Goal: Transaction & Acquisition: Purchase product/service

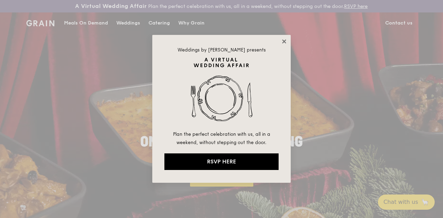
click at [282, 44] on icon at bounding box center [284, 41] width 6 height 6
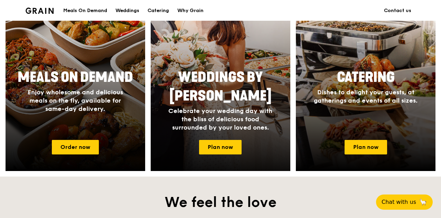
scroll to position [346, 0]
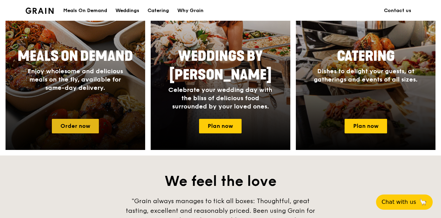
click at [60, 132] on link "Order now" at bounding box center [75, 126] width 47 height 15
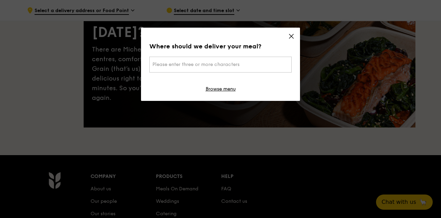
scroll to position [104, 0]
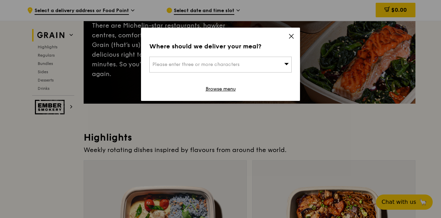
click at [290, 35] on icon at bounding box center [291, 36] width 4 height 4
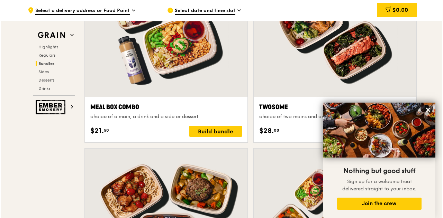
scroll to position [1034, 0]
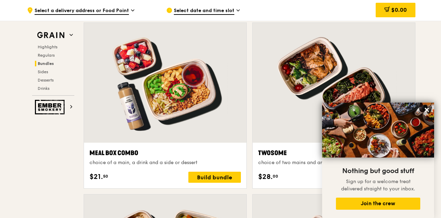
click at [170, 120] on div at bounding box center [165, 83] width 162 height 120
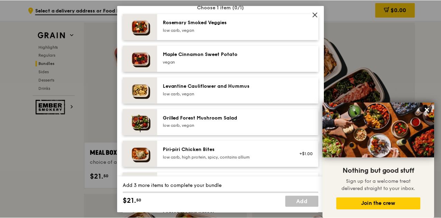
scroll to position [342, 0]
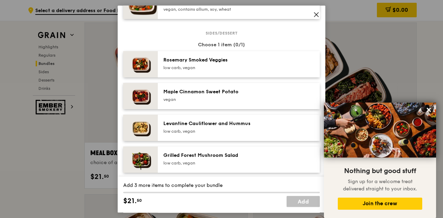
click at [319, 13] on span at bounding box center [316, 15] width 10 height 10
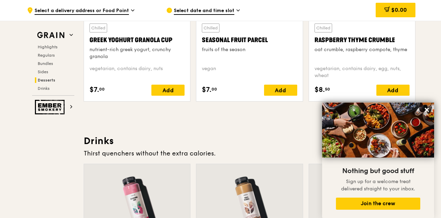
scroll to position [2313, 0]
